Goal: Find specific page/section: Find specific page/section

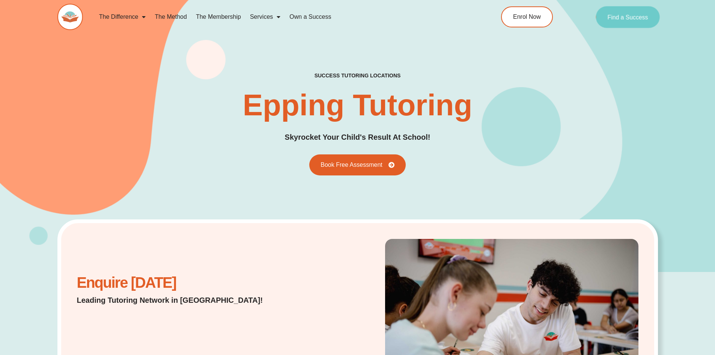
click at [640, 20] on span "Find a Success" at bounding box center [628, 17] width 41 height 6
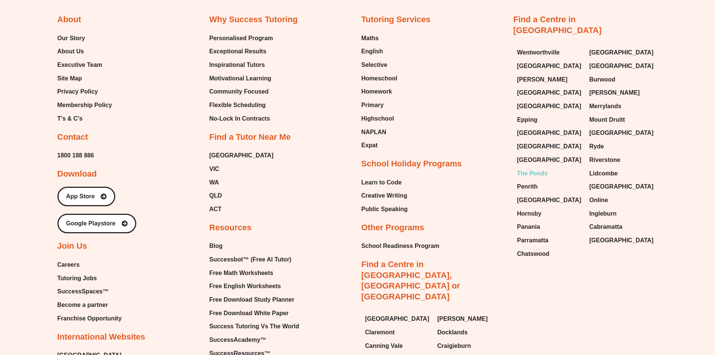
scroll to position [3414, 0]
click at [533, 114] on span "Epping" at bounding box center [527, 119] width 20 height 11
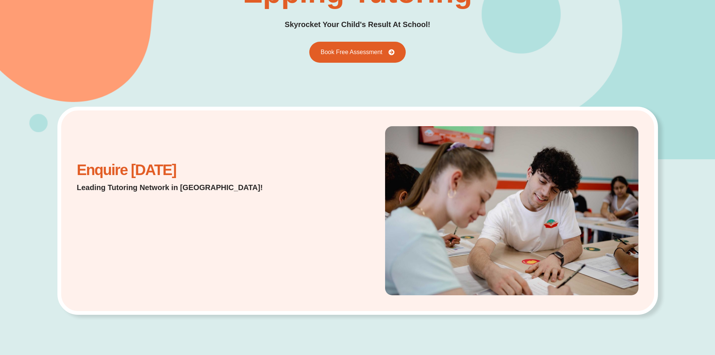
scroll to position [112, 0]
